Goal: Information Seeking & Learning: Learn about a topic

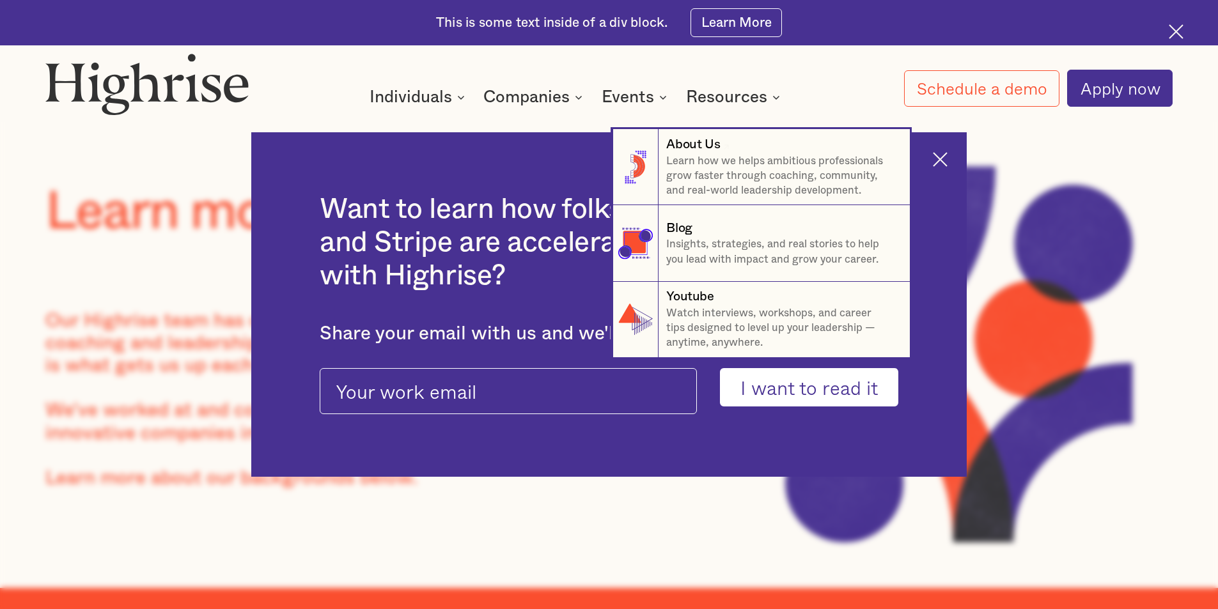
click at [931, 158] on nav "8 About Us Learn how we helps ambitious professionals grow faster through coach…" at bounding box center [609, 228] width 767 height 259
click at [950, 159] on nav "8 About Us Learn how we helps ambitious professionals grow faster through coach…" at bounding box center [609, 228] width 767 height 259
click at [952, 153] on nav "8 About Us Learn how we helps ambitious professionals grow faster through coach…" at bounding box center [609, 228] width 767 height 259
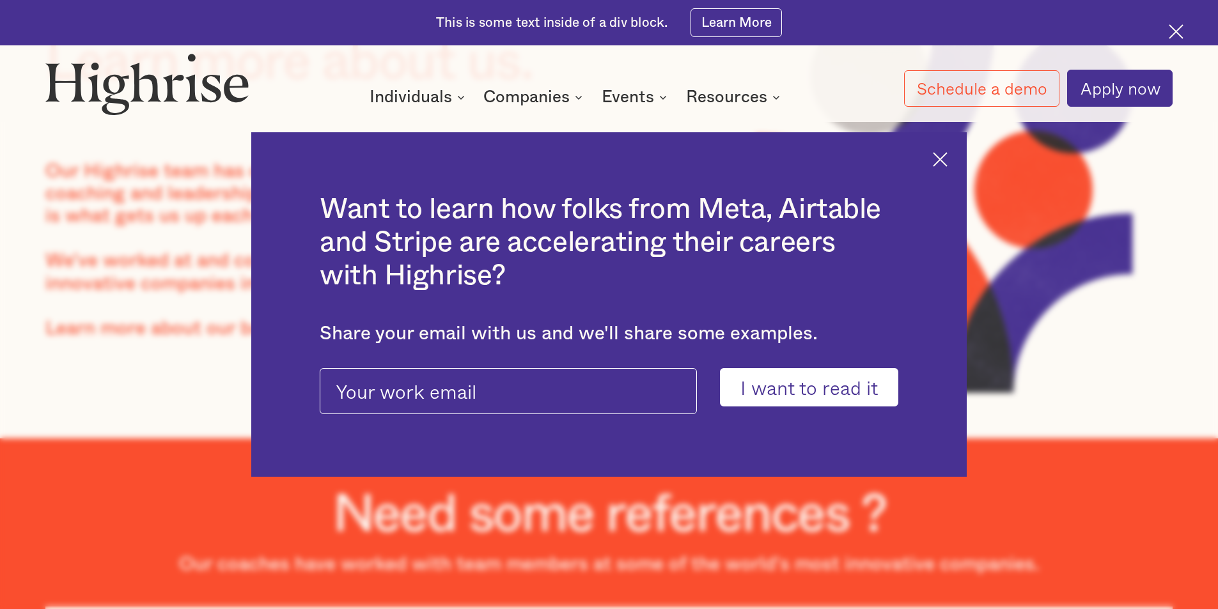
scroll to position [192, 0]
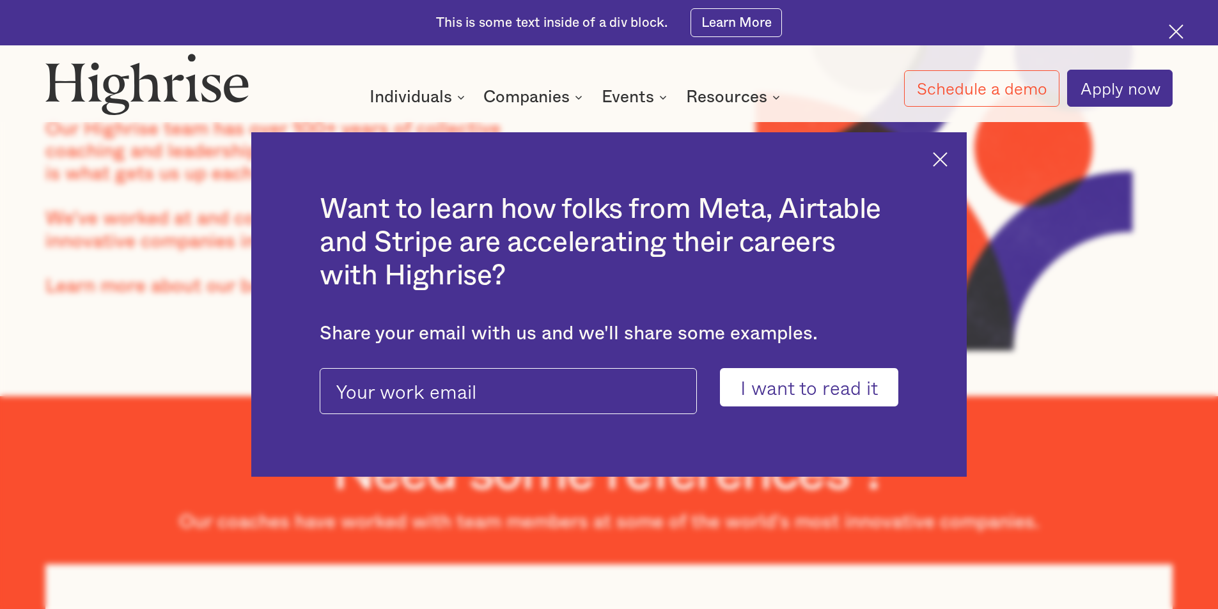
click at [945, 158] on img at bounding box center [940, 159] width 15 height 15
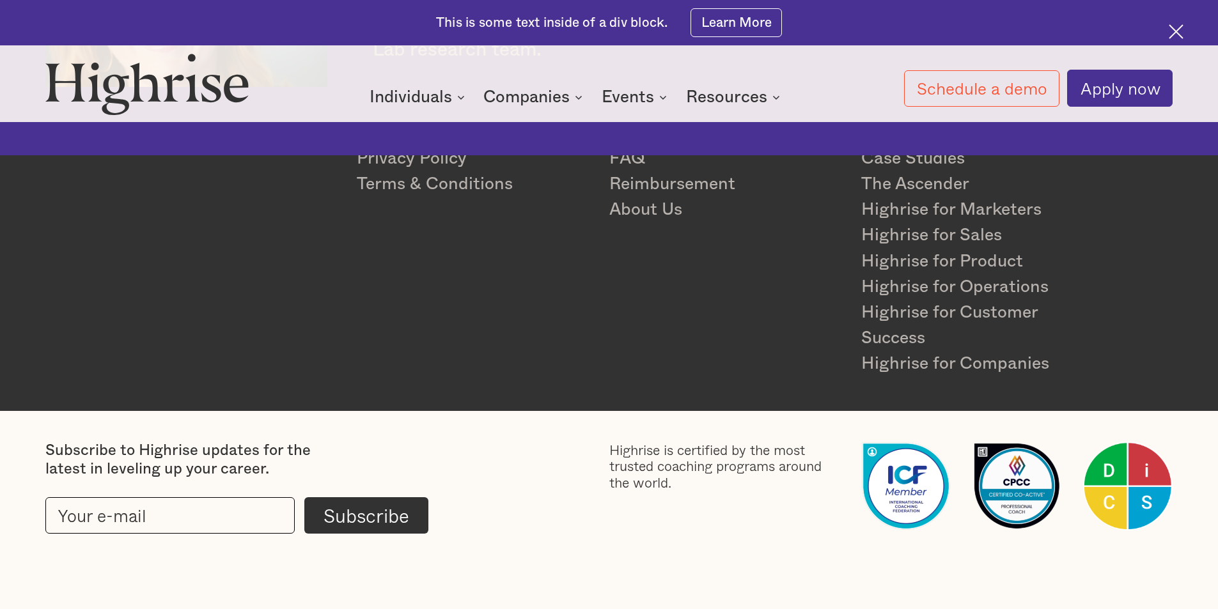
scroll to position [4190, 0]
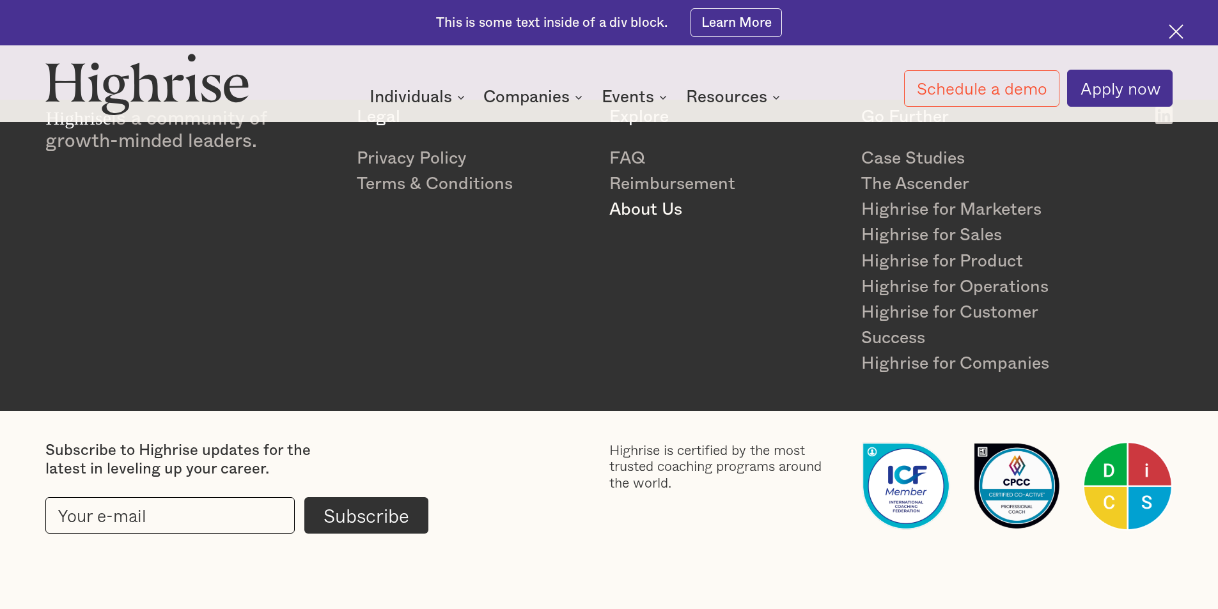
click at [657, 208] on link "About Us" at bounding box center [725, 210] width 233 height 26
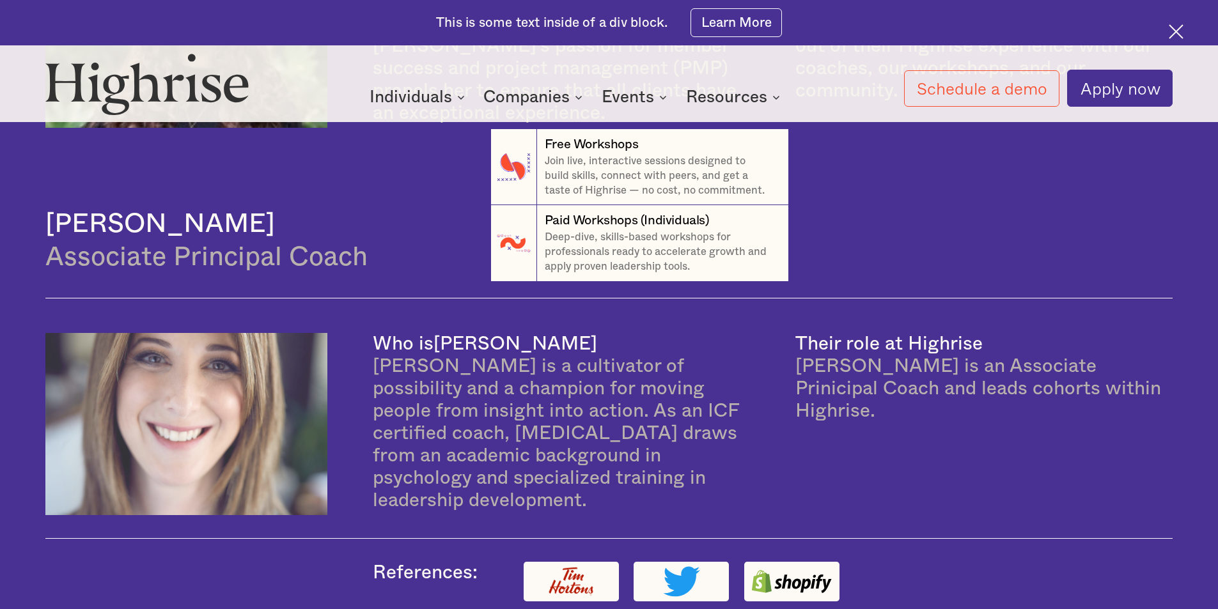
scroll to position [2238, 0]
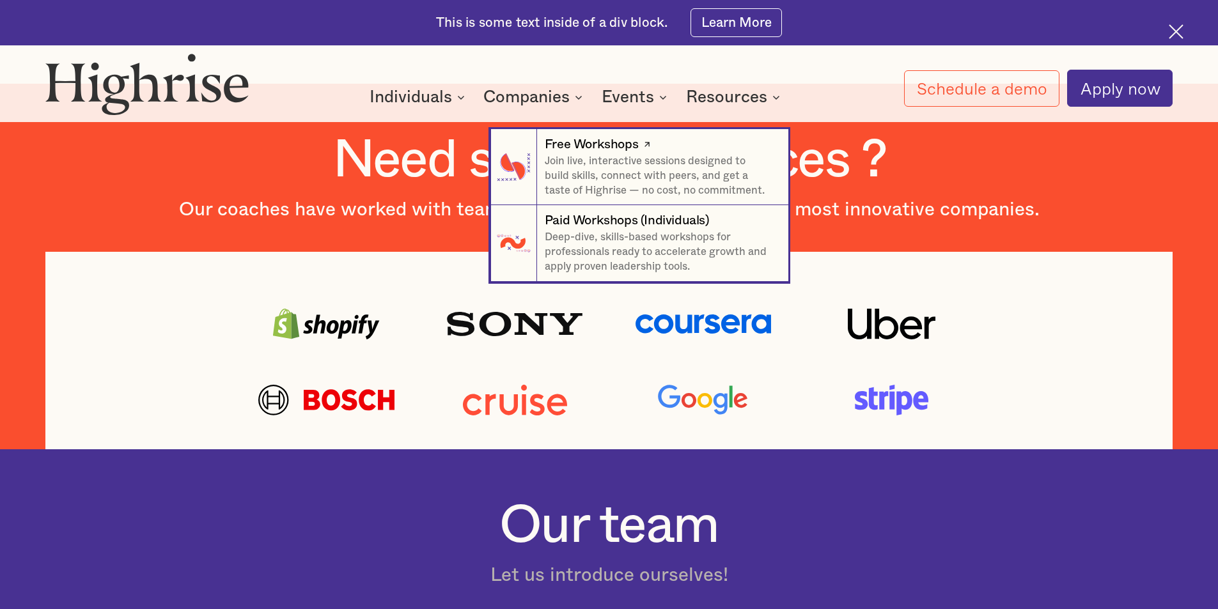
scroll to position [576, 0]
